Goal: Task Accomplishment & Management: Use online tool/utility

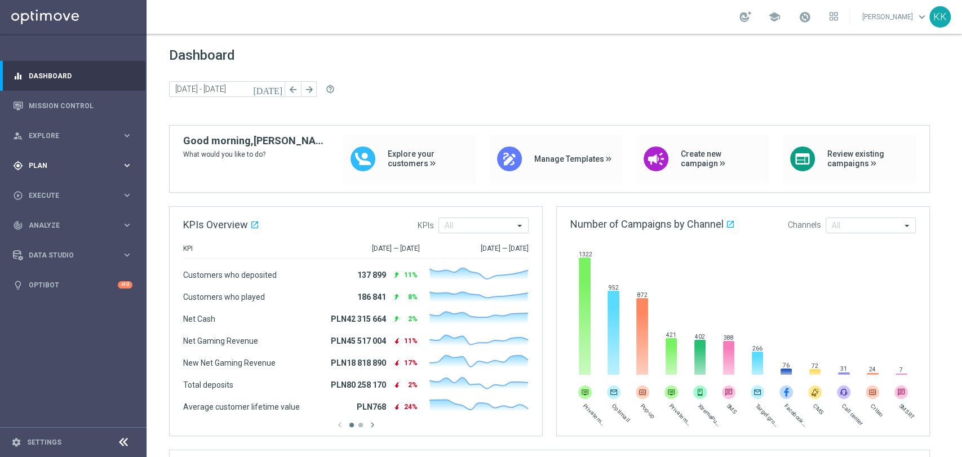
click at [47, 163] on span "Plan" at bounding box center [75, 165] width 93 height 7
click at [47, 222] on span "Templates" at bounding box center [70, 222] width 81 height 7
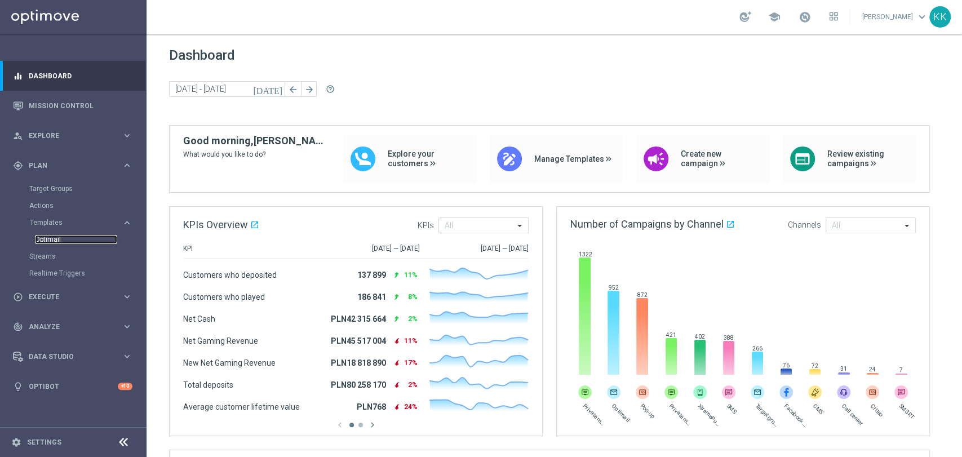
click at [52, 240] on link "Optimail" at bounding box center [76, 239] width 82 height 9
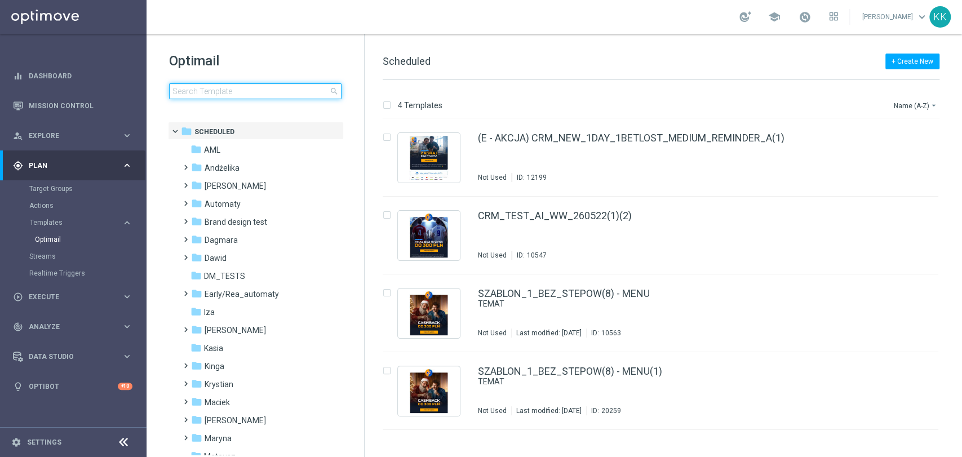
click at [196, 96] on input at bounding box center [255, 91] width 173 height 16
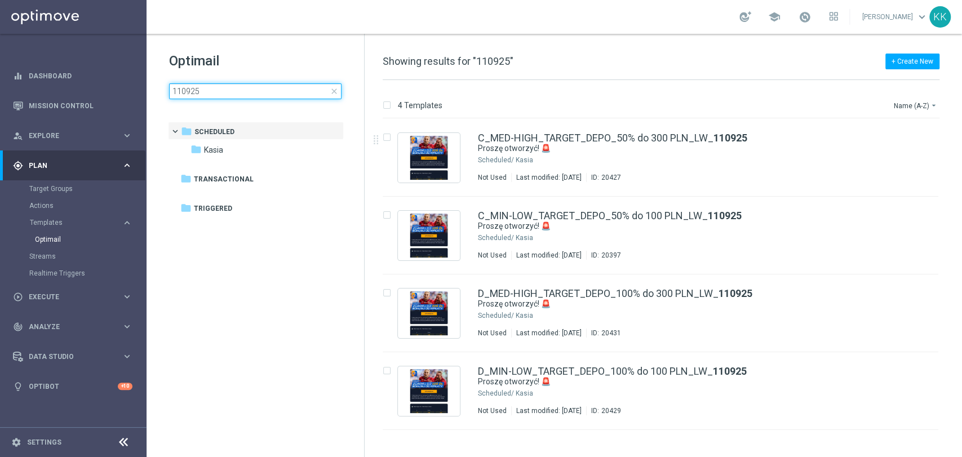
type input "110925"
click at [556, 239] on div "Kasia" at bounding box center [703, 237] width 375 height 9
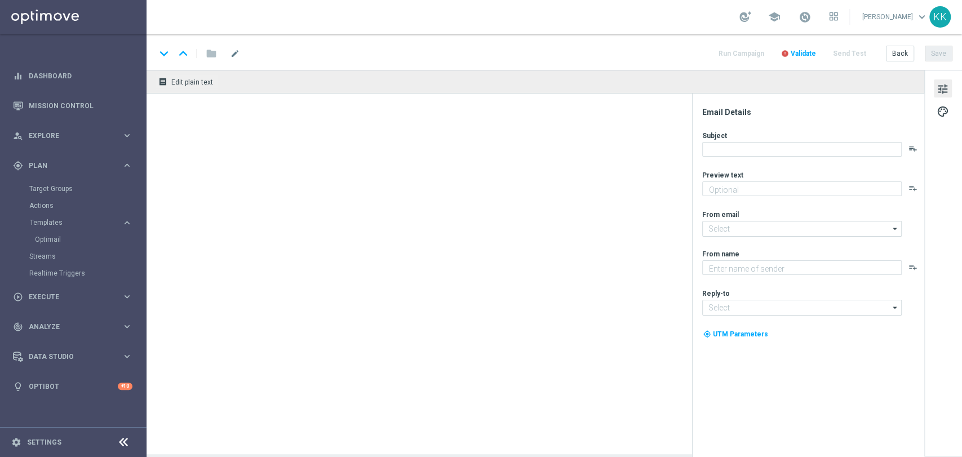
type textarea "Tu bonus od wpłaty do 100 zł 💸"
type textarea "STS"
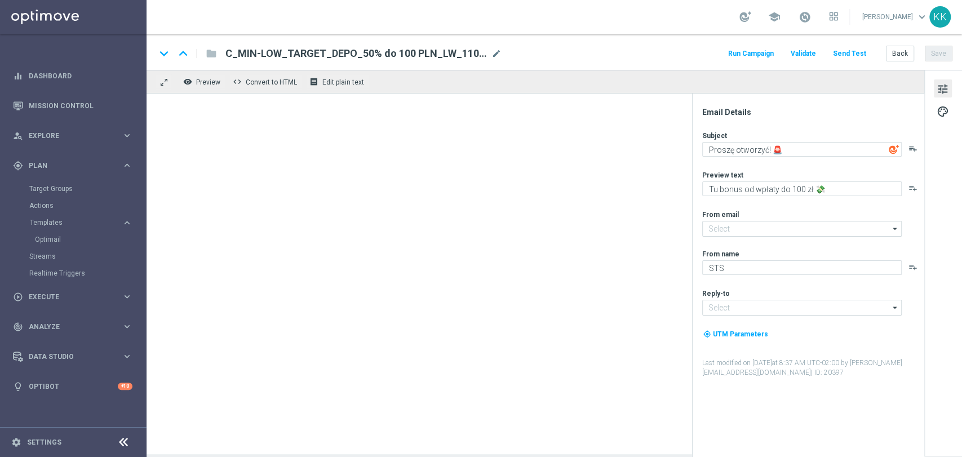
type input "oferta@sts.pl"
type input "kontakt@sts.pl"
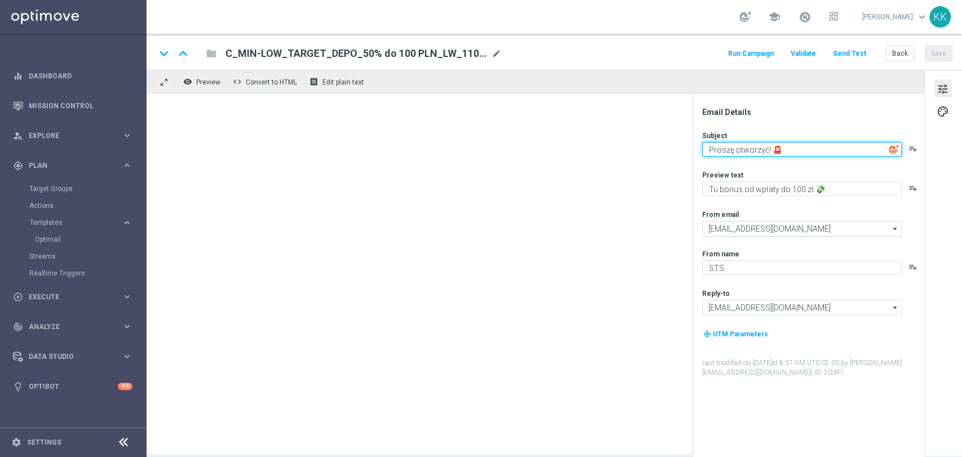
click at [762, 154] on textarea "Proszę otworzyć! 🚨" at bounding box center [802, 149] width 200 height 15
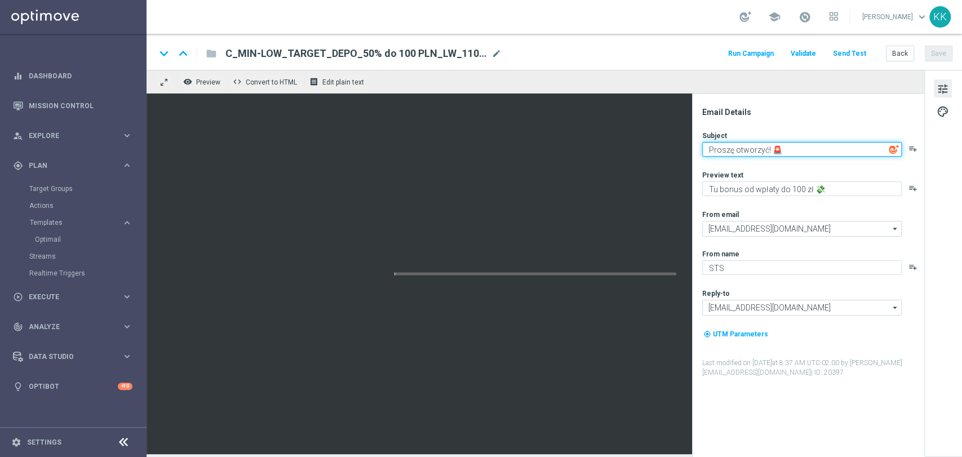
click at [762, 154] on textarea "Proszę otworzyć! 🚨" at bounding box center [802, 149] width 200 height 15
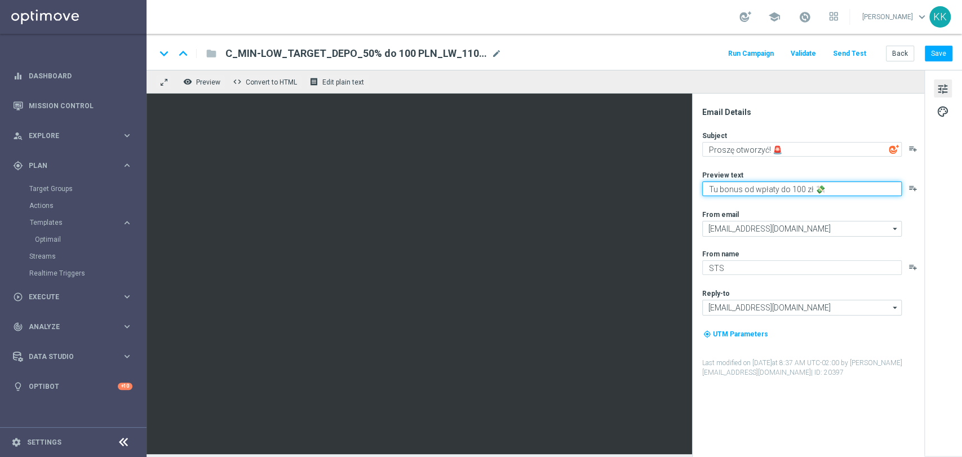
click at [739, 188] on textarea "Tu bonus od wpłaty do 100 zł 💸" at bounding box center [802, 189] width 200 height 15
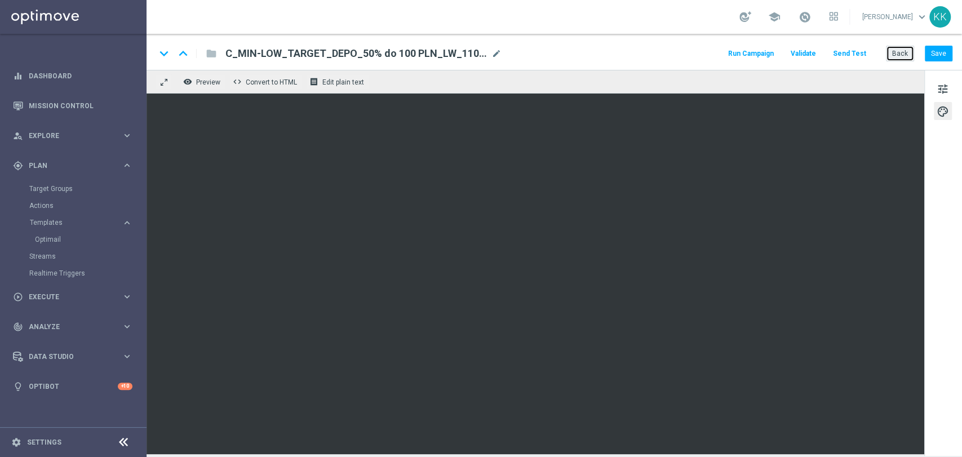
click at [909, 51] on button "Back" at bounding box center [900, 54] width 28 height 16
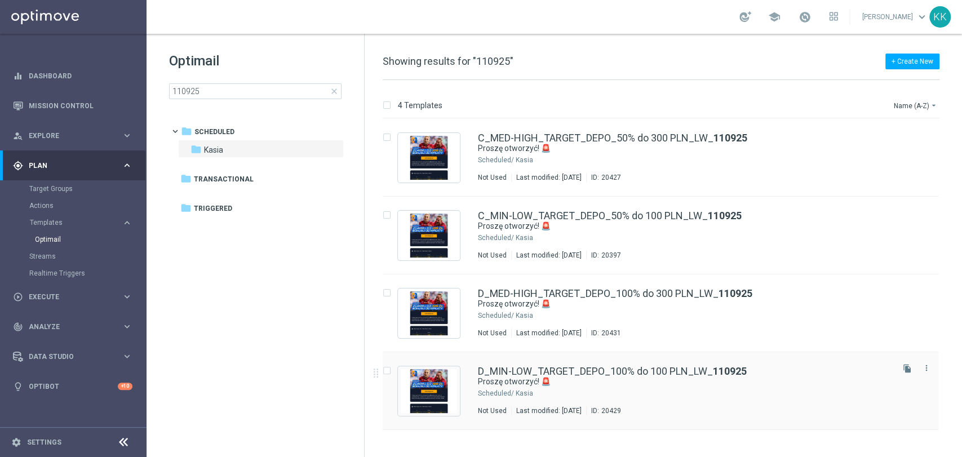
click at [604, 400] on div "D_MIN-LOW_TARGET_DEPO_100% do 100 PLN_LW_ 110925 Proszę otworzyć! 🚨 Scheduled/ …" at bounding box center [684, 390] width 413 height 49
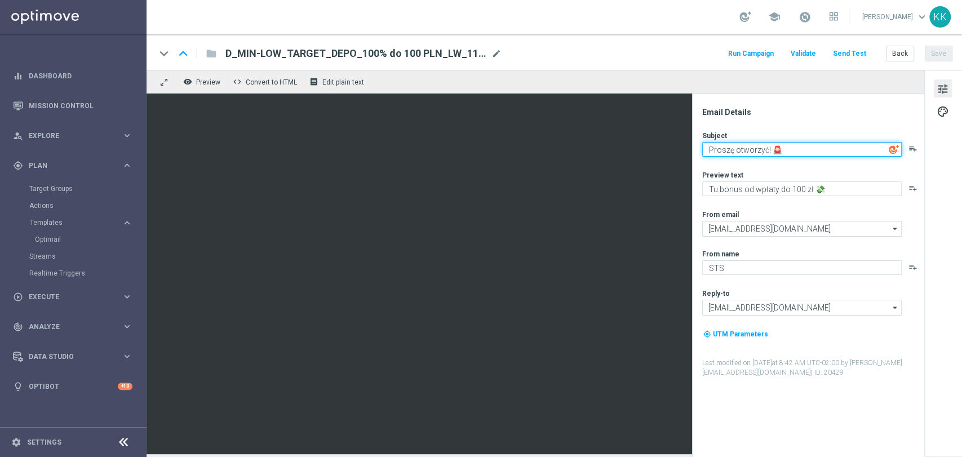
click at [735, 146] on textarea "Proszę otworzyć! 🚨" at bounding box center [802, 149] width 200 height 15
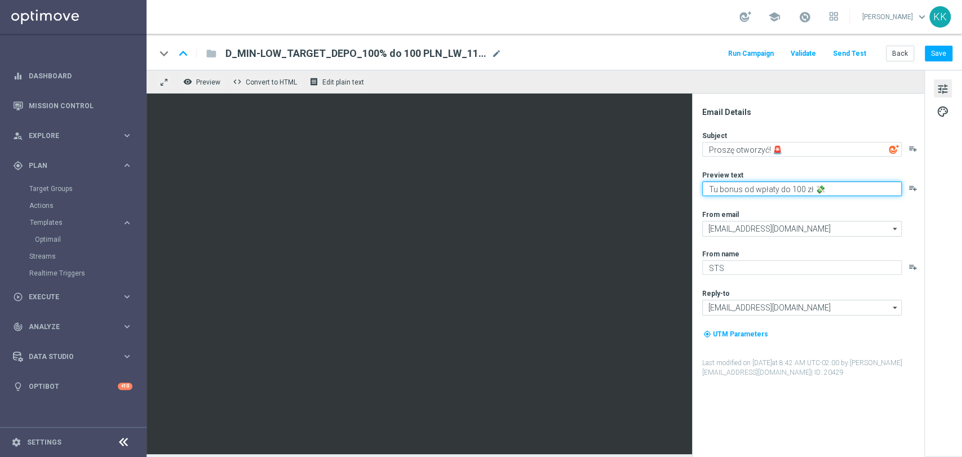
click at [722, 189] on textarea "Tu bonus od wpłaty do 100 zł 💸" at bounding box center [802, 189] width 200 height 15
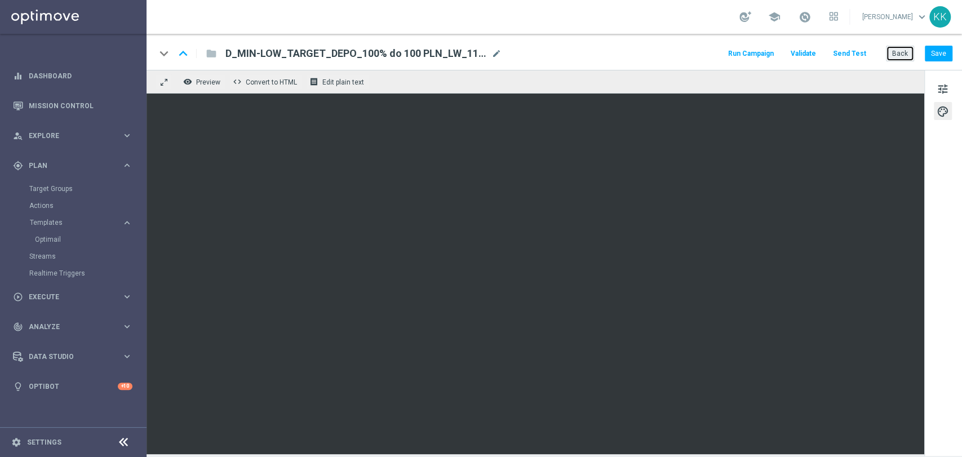
click at [910, 54] on button "Back" at bounding box center [900, 54] width 28 height 16
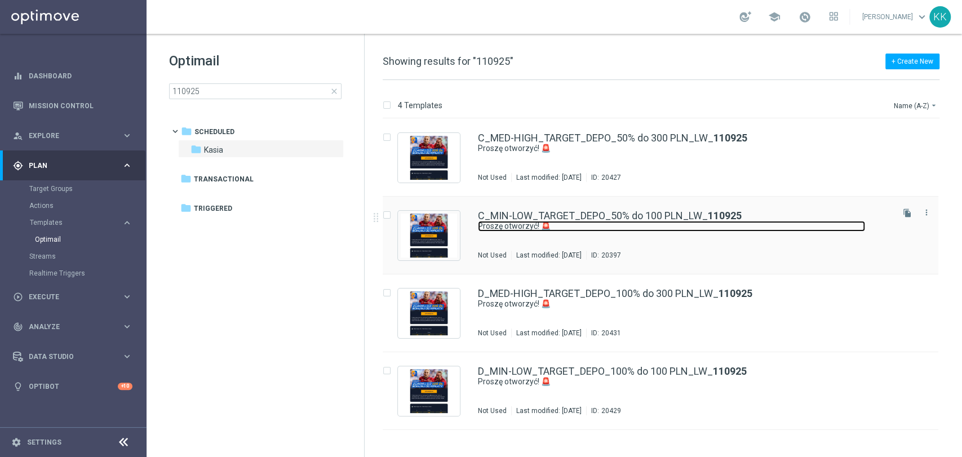
click at [604, 229] on link "Proszę otworzyć! 🚨" at bounding box center [671, 226] width 387 height 11
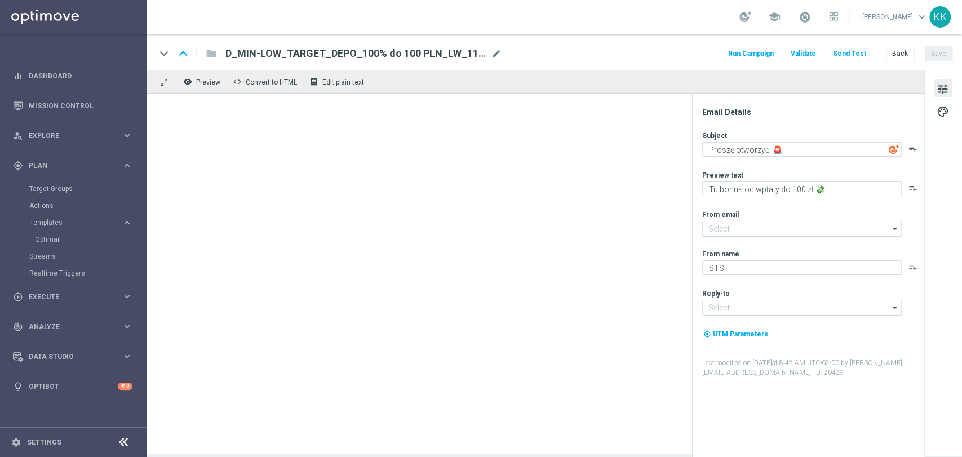
type input "oferta@sts.pl"
type input "kontakt@sts.pl"
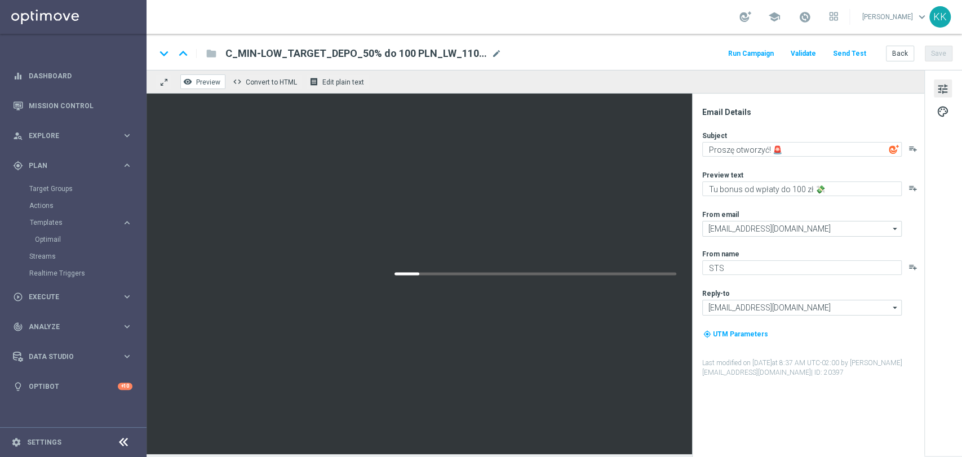
click at [203, 83] on span "Preview" at bounding box center [208, 82] width 24 height 8
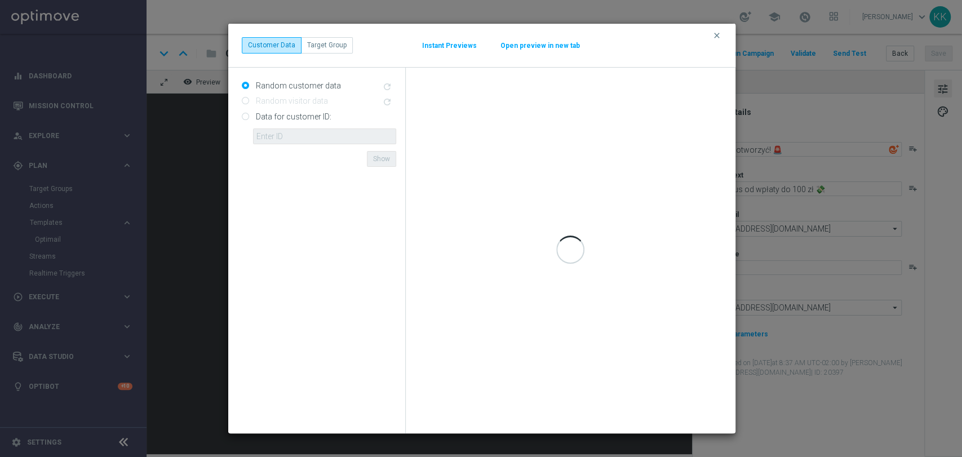
click at [533, 44] on button "Open preview in new tab" at bounding box center [540, 45] width 81 height 9
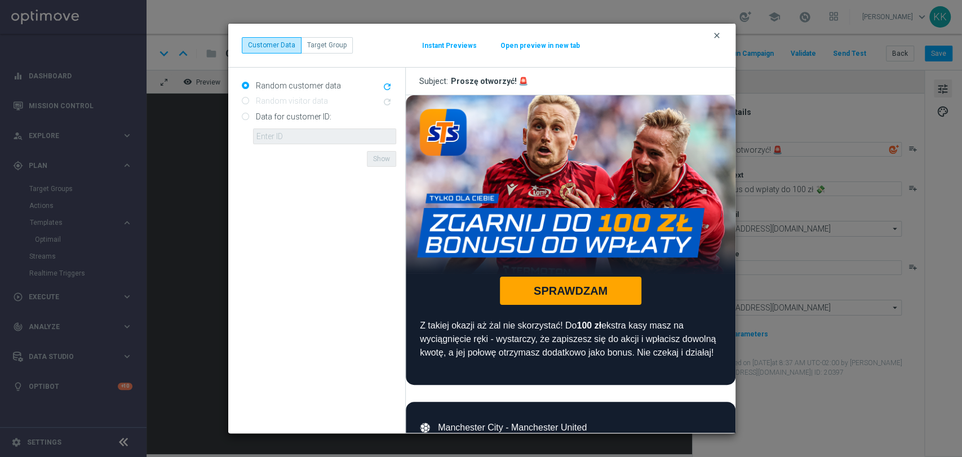
click at [713, 33] on icon "clear" at bounding box center [717, 35] width 9 height 9
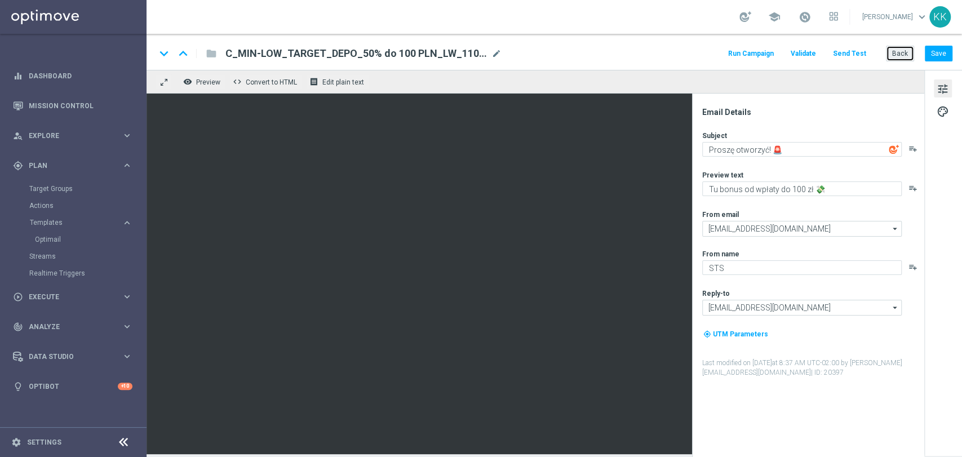
click at [896, 54] on button "Back" at bounding box center [900, 54] width 28 height 16
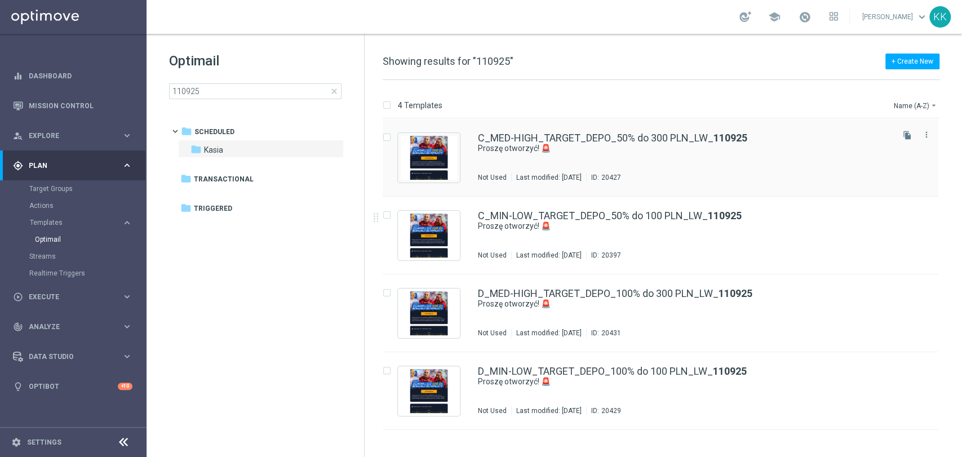
click at [563, 165] on div "C_MED-HIGH_TARGET_DEPO_50% do 300 PLN_LW_ 110925 Proszę otworzyć! 🚨 Not Used La…" at bounding box center [684, 157] width 413 height 49
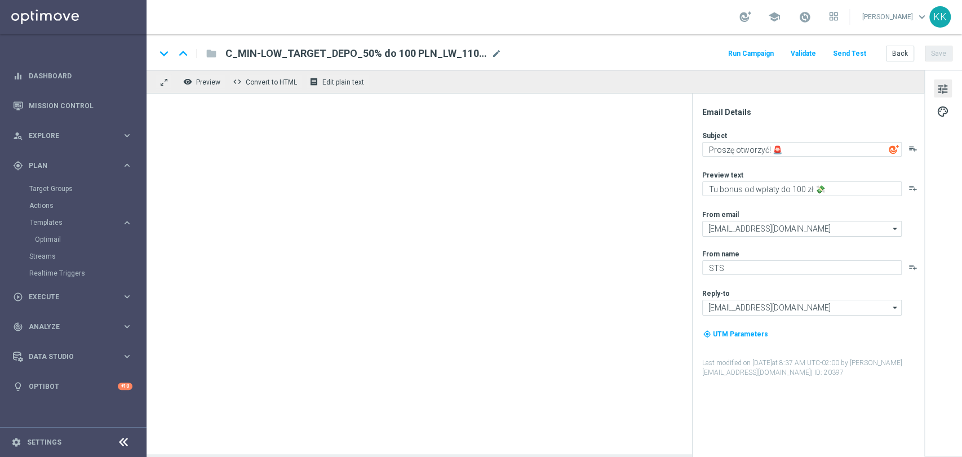
type textarea "Tu bonus od wpłaty do 300 zł 💸"
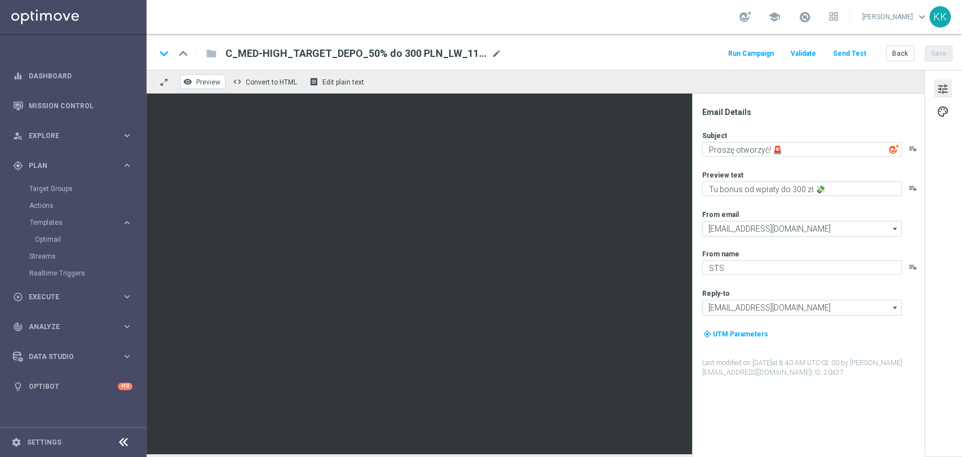
click at [207, 78] on span "Preview" at bounding box center [208, 82] width 24 height 8
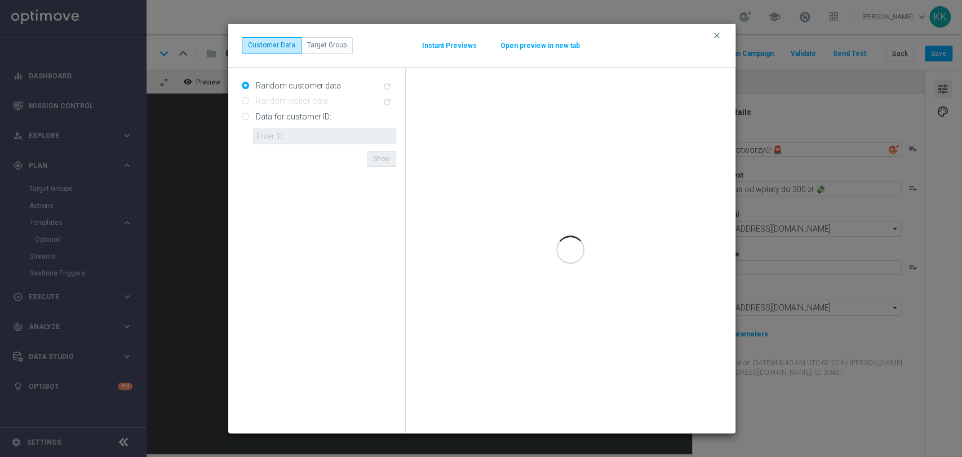
click at [519, 43] on button "Open preview in new tab" at bounding box center [540, 45] width 81 height 9
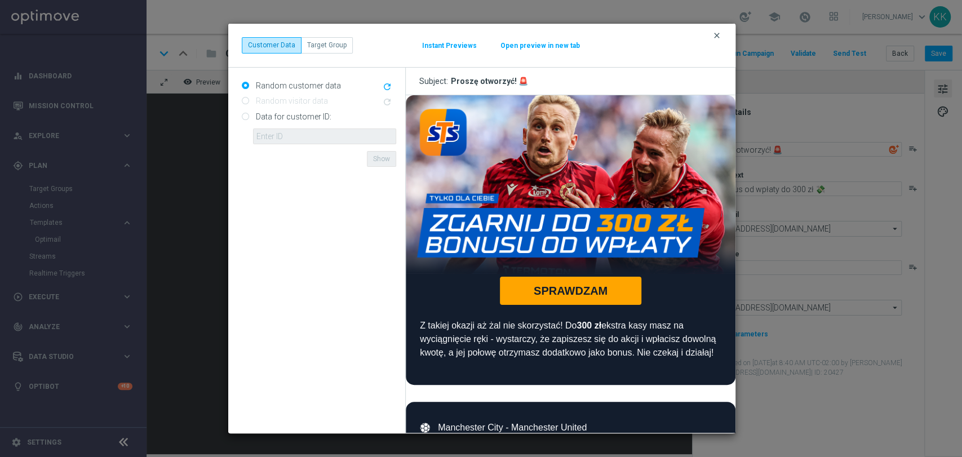
click at [713, 37] on icon "clear" at bounding box center [717, 35] width 9 height 9
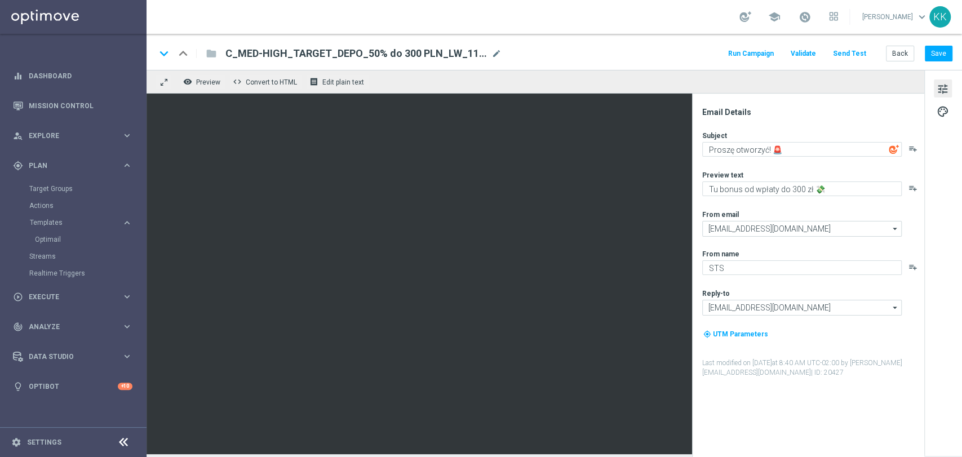
click at [886, 54] on div "Run Campaign Validate Send Test Back Save" at bounding box center [840, 53] width 226 height 15
click at [899, 54] on button "Back" at bounding box center [900, 54] width 28 height 16
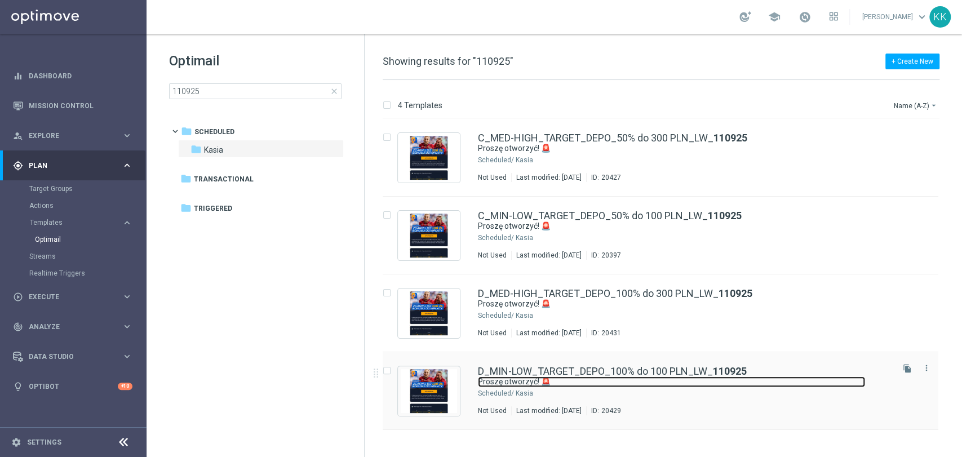
click at [560, 379] on link "Proszę otworzyć! 🚨" at bounding box center [671, 382] width 387 height 11
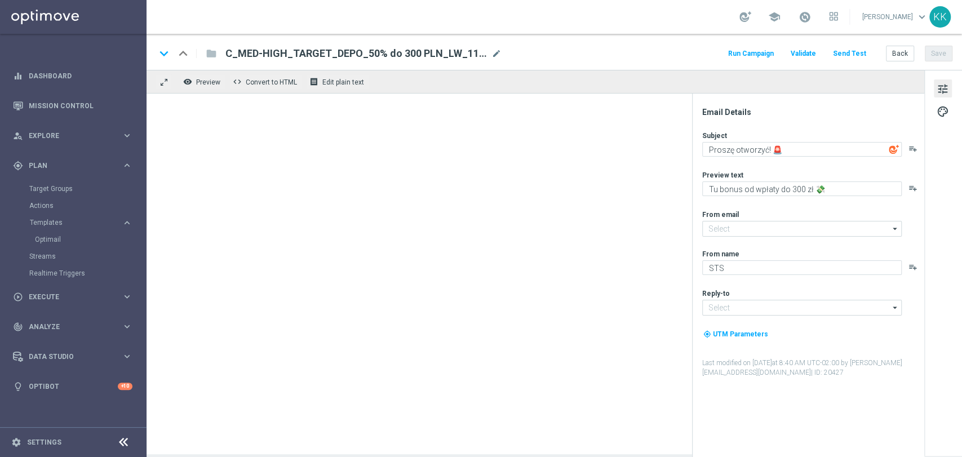
type input "oferta@sts.pl"
type input "kontakt@sts.pl"
type textarea "Tu bonus od wpłaty do 100 zł 💸"
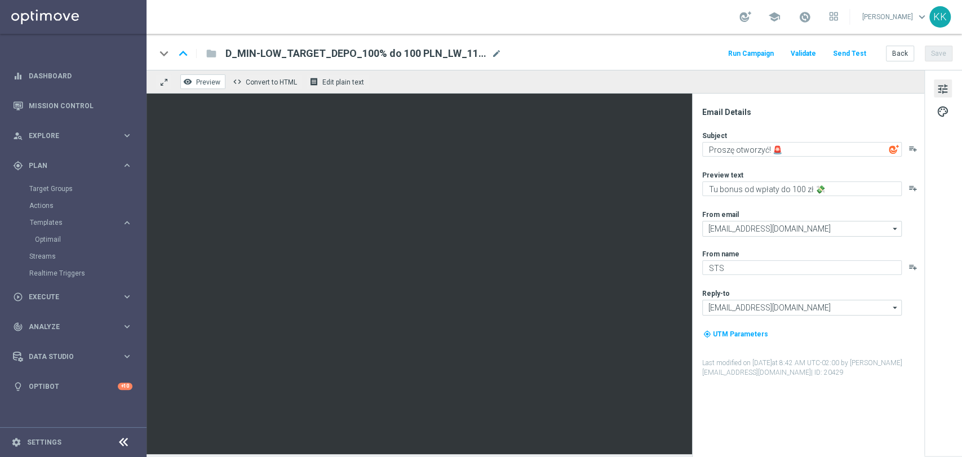
click at [204, 83] on span "Preview" at bounding box center [208, 82] width 24 height 8
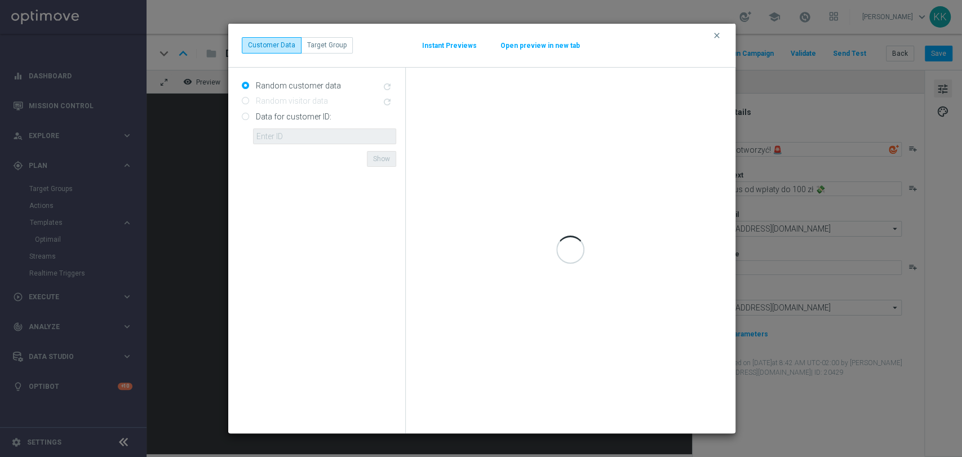
click at [531, 42] on button "Open preview in new tab" at bounding box center [540, 45] width 81 height 9
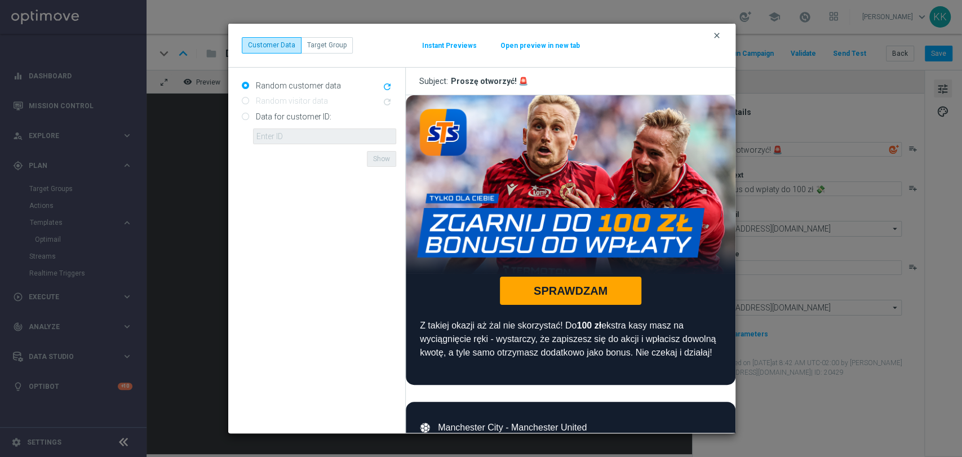
click at [716, 33] on icon "clear" at bounding box center [717, 35] width 9 height 9
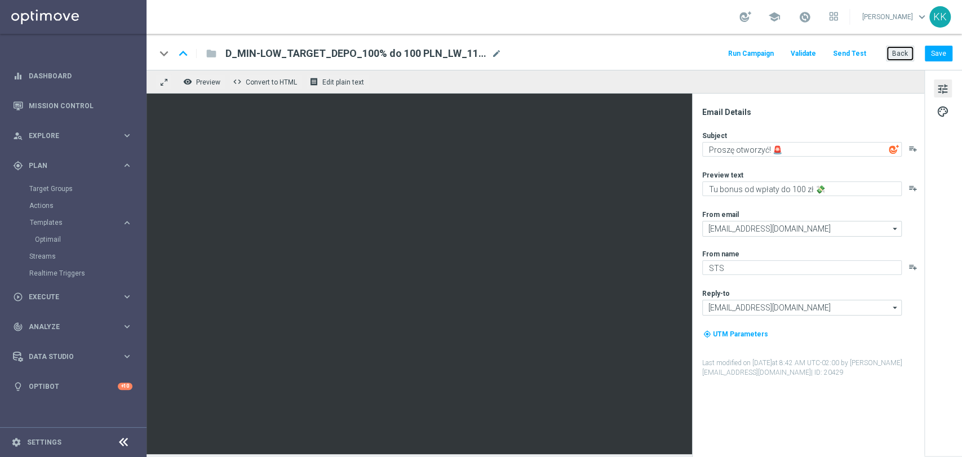
click at [907, 55] on button "Back" at bounding box center [900, 54] width 28 height 16
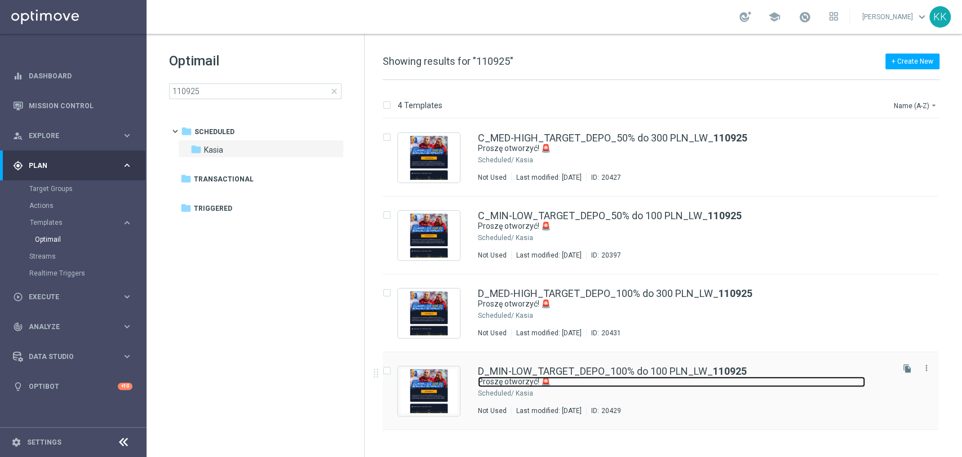
click at [537, 383] on link "Proszę otworzyć! 🚨" at bounding box center [671, 382] width 387 height 11
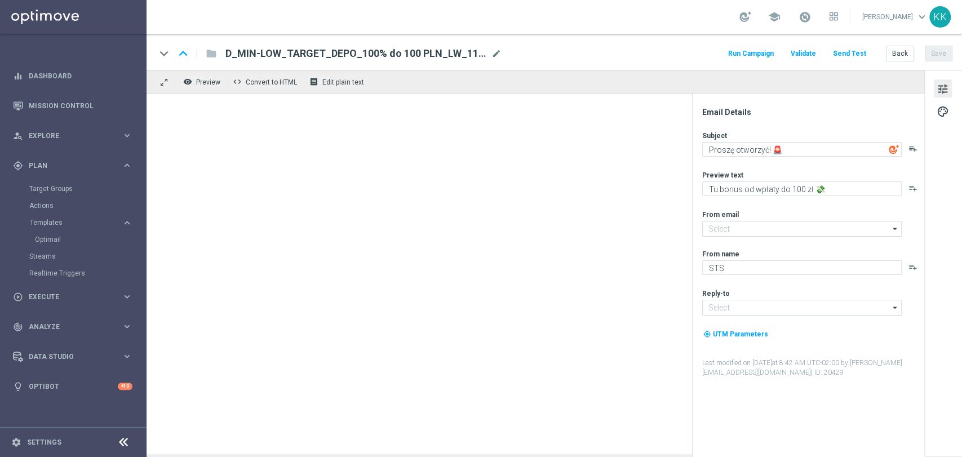
type input "oferta@sts.pl"
type input "kontakt@sts.pl"
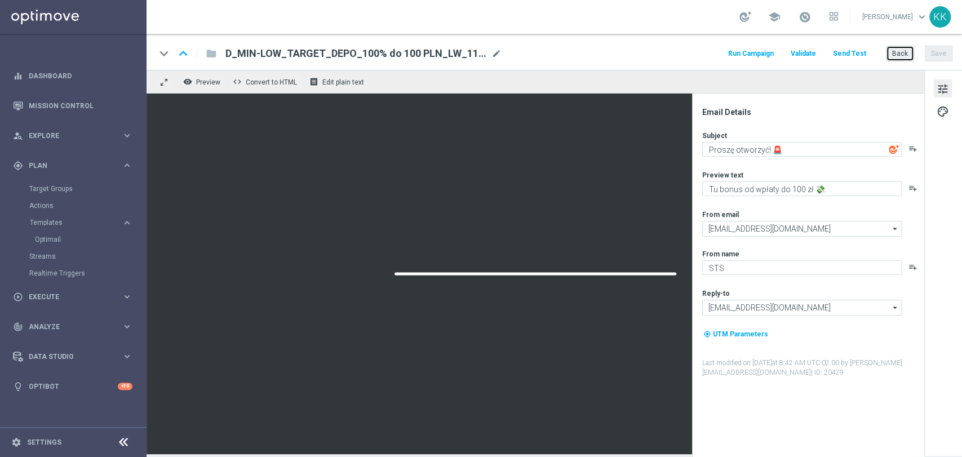
click at [903, 55] on button "Back" at bounding box center [900, 54] width 28 height 16
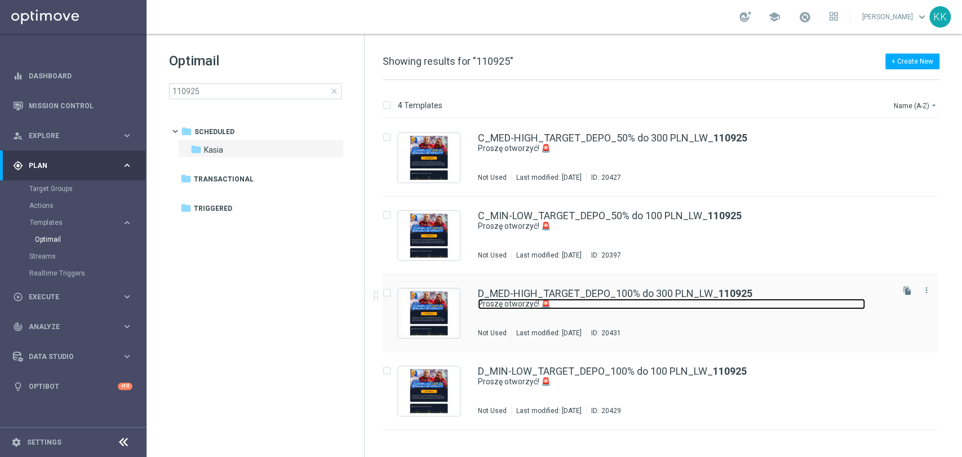
click at [550, 304] on link "Proszę otworzyć! 🚨" at bounding box center [671, 304] width 387 height 11
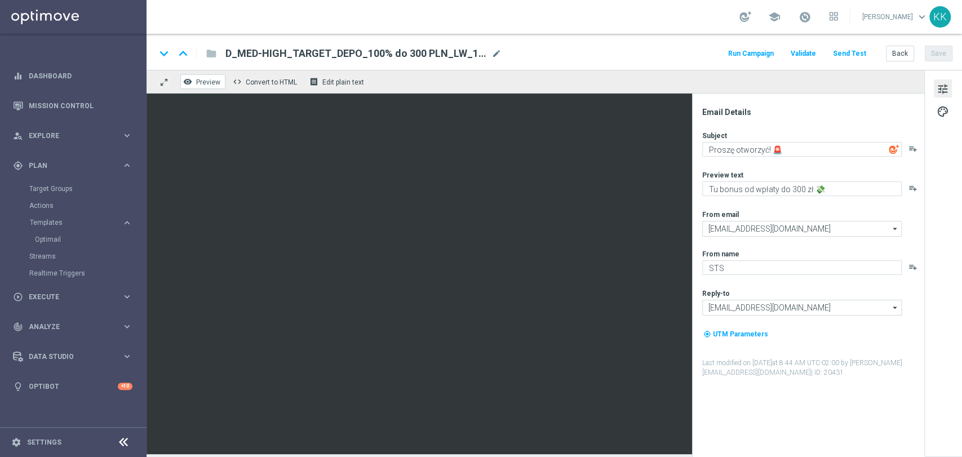
click at [212, 80] on span "Preview" at bounding box center [208, 82] width 24 height 8
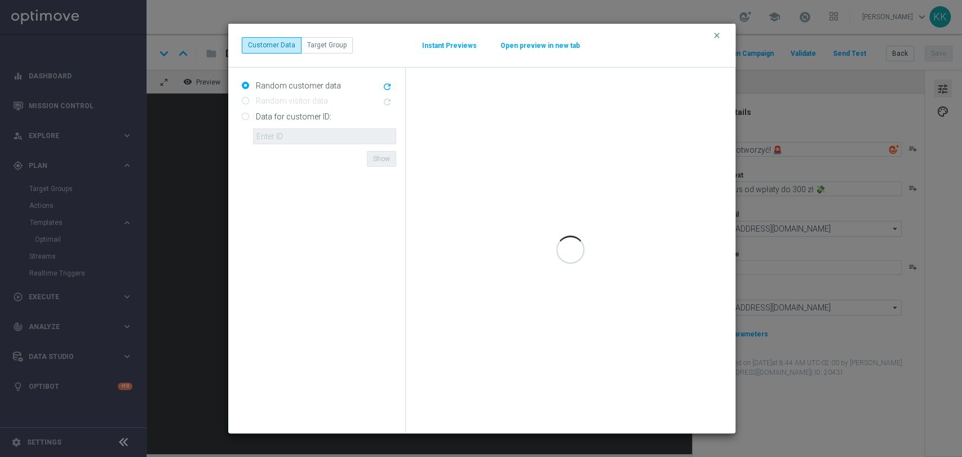
click at [551, 43] on button "Open preview in new tab" at bounding box center [540, 45] width 81 height 9
click at [717, 40] on icon "clear" at bounding box center [717, 35] width 9 height 9
